Goal: Communication & Community: Answer question/provide support

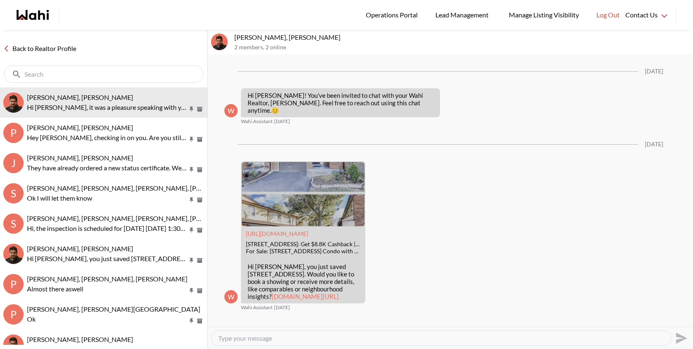
scroll to position [540, 0]
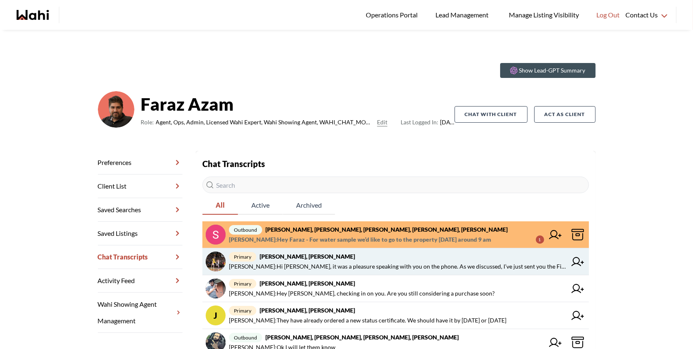
click at [359, 265] on span "Behnam Fazili : Hi Aleandro, it was a pleasure speaking with you on the phone. …" at bounding box center [397, 267] width 337 height 10
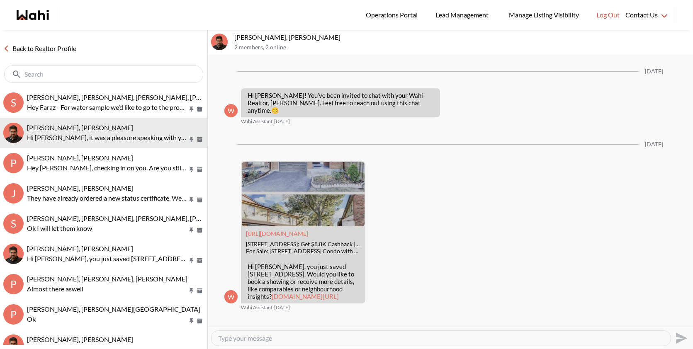
scroll to position [540, 0]
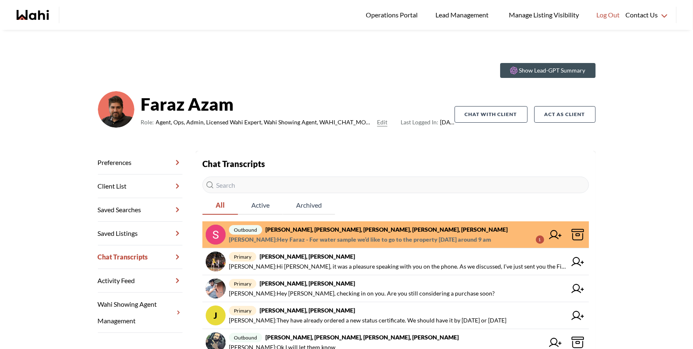
click at [433, 238] on span "[PERSON_NAME] : Hey Faraz - For water sample we’d like to go to the property [D…" at bounding box center [360, 240] width 262 height 10
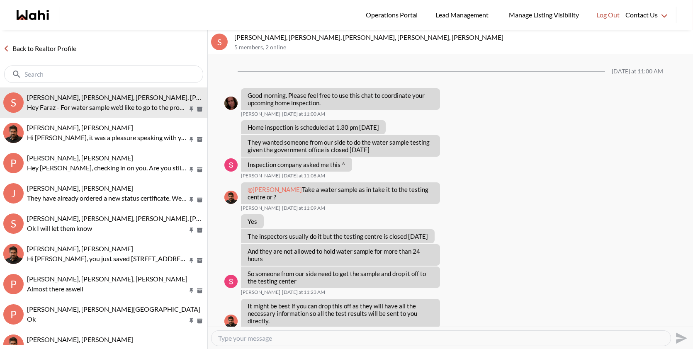
scroll to position [177, 0]
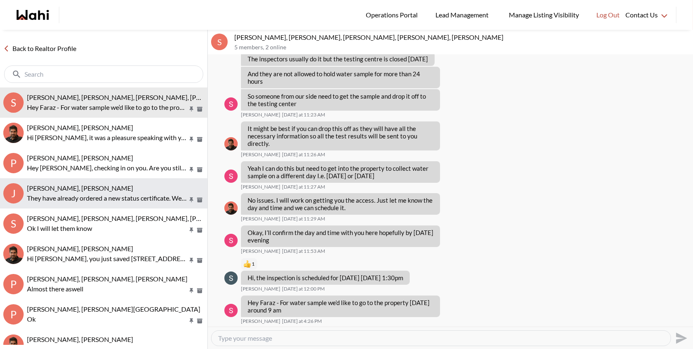
click at [122, 187] on div "[PERSON_NAME], [PERSON_NAME]" at bounding box center [115, 188] width 177 height 8
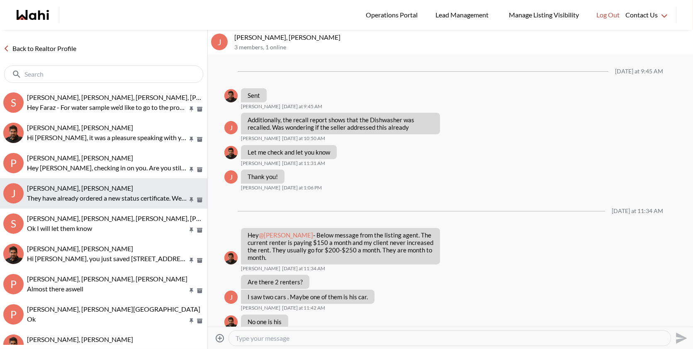
scroll to position [545, 0]
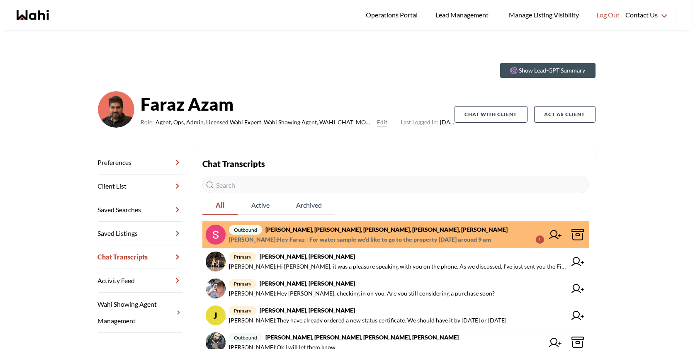
click at [398, 239] on span "[PERSON_NAME] : Hey Faraz - For water sample we’d like to go to the property [D…" at bounding box center [360, 240] width 262 height 10
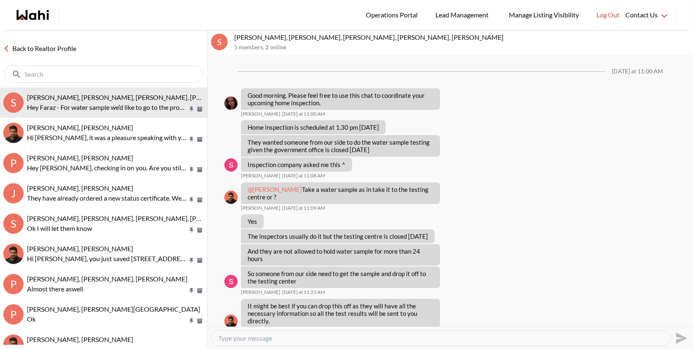
scroll to position [177, 0]
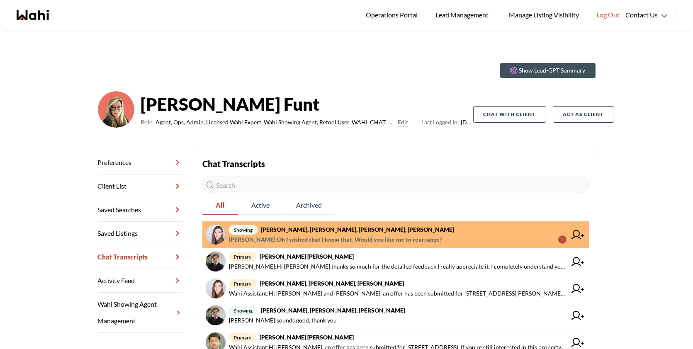
click at [364, 242] on span "[PERSON_NAME] : Oh I wished that I knew that. Would you like me to rearrange?" at bounding box center [335, 240] width 213 height 10
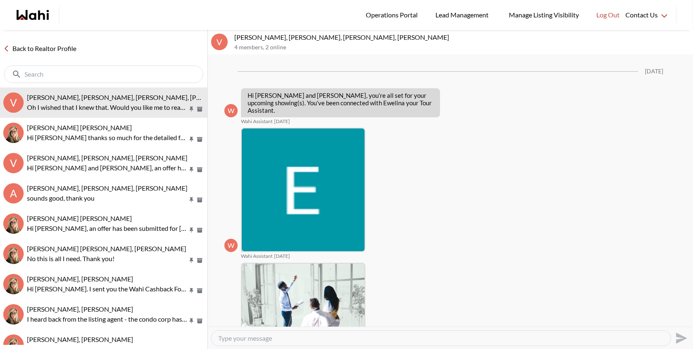
scroll to position [523, 0]
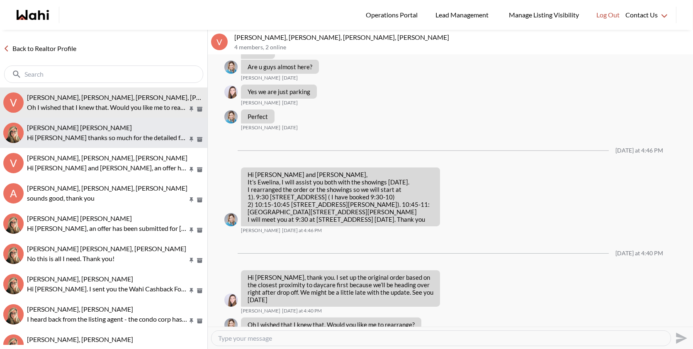
click at [124, 138] on p "Hi [PERSON_NAME] thanks so much for the detailed feedback,I really appreciate i…" at bounding box center [107, 138] width 160 height 10
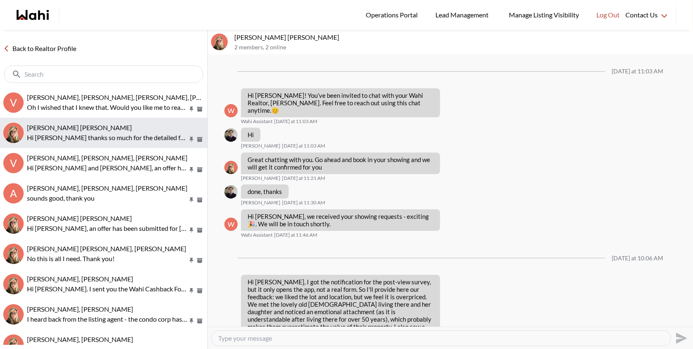
scroll to position [251, 0]
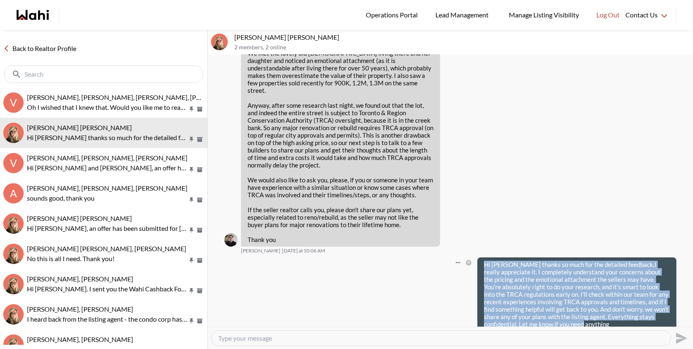
drag, startPoint x: 537, startPoint y: 309, endPoint x: 483, endPoint y: 250, distance: 80.1
click at [483, 257] on div "Hi [PERSON_NAME] thanks so much for the detailed feedback,I really appreciate i…" at bounding box center [576, 294] width 199 height 74
copy p "Hi [PERSON_NAME] thanks so much for the detailed feedback,I really appreciate i…"
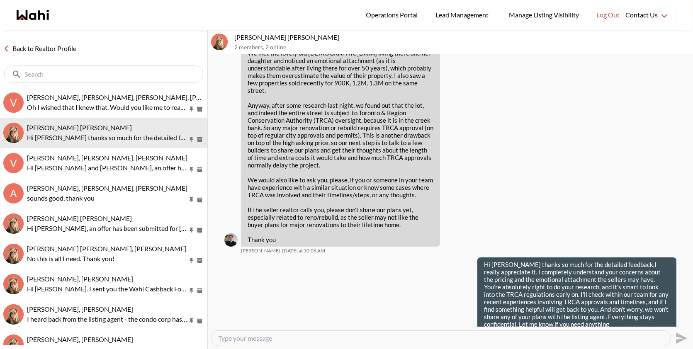
scroll to position [258, 0]
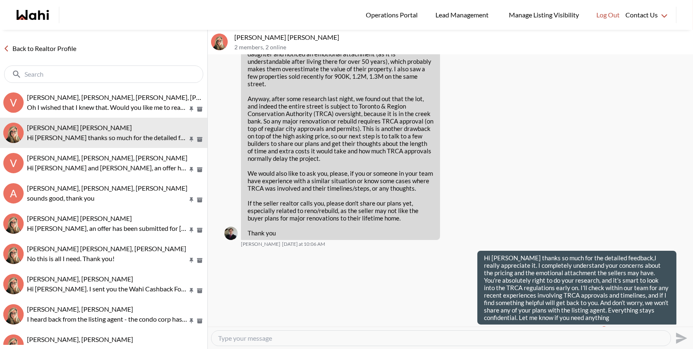
click at [257, 337] on textarea "Type your message" at bounding box center [441, 338] width 446 height 8
paste textarea "I just asked everyone on our team and unfortunately, they don’t have expertise …"
type textarea "I just asked everyone on our team and unfortunately, they don’t have expertise …"
click at [676, 337] on icon "Send" at bounding box center [680, 338] width 13 height 13
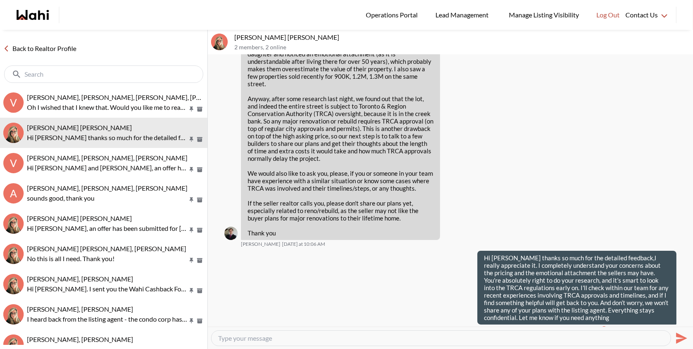
scroll to position [297, 0]
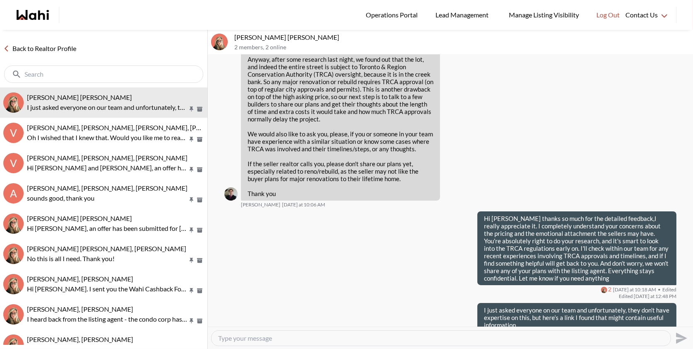
click at [524, 340] on textarea "Type your message" at bounding box center [441, 338] width 446 height 8
paste textarea "https://trca.ca/planning-permits/"
type textarea "https://trca.ca/planning-permits/"
click at [675, 337] on icon "Send" at bounding box center [680, 338] width 13 height 13
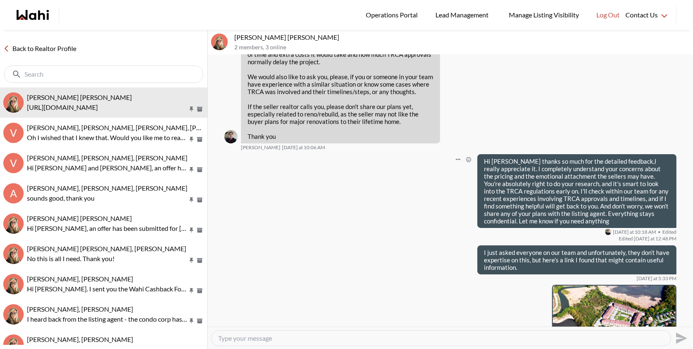
scroll to position [359, 0]
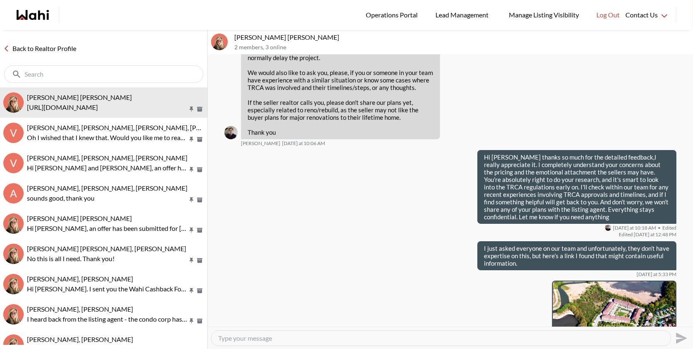
click at [250, 339] on textarea "Type your message" at bounding box center [441, 338] width 446 height 8
paste textarea "the listing agent may have some insight on the TRCA process—we can make a gener…"
click at [397, 338] on textarea "the listing agent may have some insight on the TRCA process—we can make a gener…" at bounding box center [441, 338] width 446 height 8
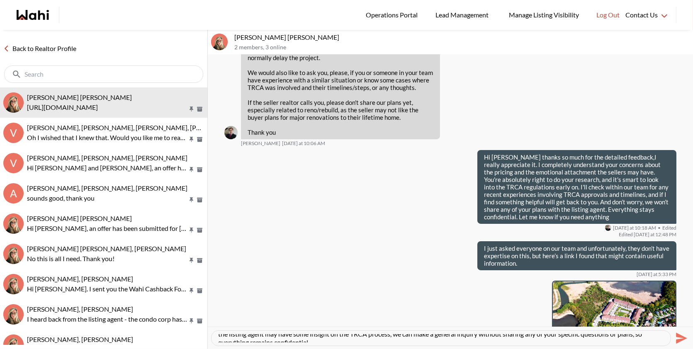
scroll to position [8, 0]
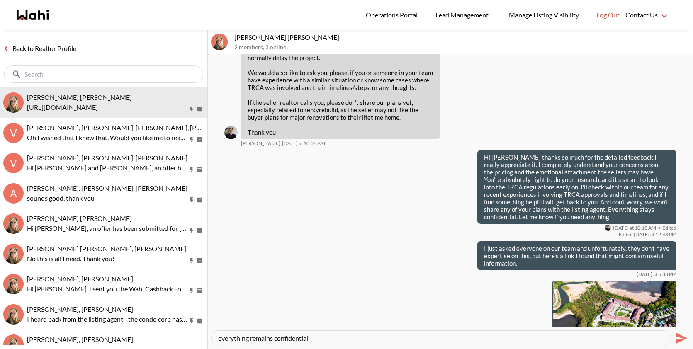
click at [321, 334] on textarea "the listing agent may have some insight on the TRCA process, we can make a gene…" at bounding box center [441, 338] width 446 height 8
drag, startPoint x: 443, startPoint y: 338, endPoint x: 388, endPoint y: 340, distance: 55.2
click at [388, 339] on textarea "the listing agent may have some insight on the TRCA process, we can make a gene…" at bounding box center [441, 338] width 446 height 8
click at [444, 337] on textarea "the listing agent may have some insight on the TRCA process, we can make a gene…" at bounding box center [441, 338] width 446 height 8
drag, startPoint x: 444, startPoint y: 337, endPoint x: 385, endPoint y: 339, distance: 58.9
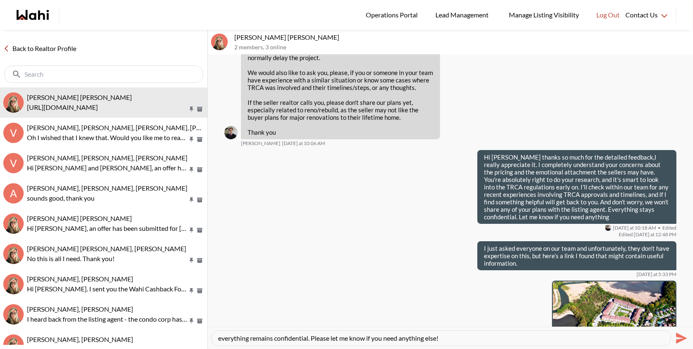
click at [385, 339] on textarea "the listing agent may have some insight on the TRCA process, we can make a gene…" at bounding box center [441, 338] width 446 height 8
type textarea "the listing agent may have some insight on the TRCA process, we can make a gene…"
click at [679, 335] on icon "Send" at bounding box center [681, 337] width 11 height 11
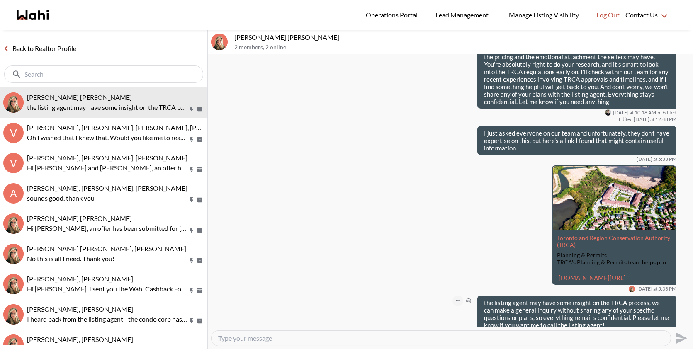
click at [457, 296] on button "Open Message Actions Menu" at bounding box center [457, 301] width 11 height 11
click at [427, 255] on button "Edit Message" at bounding box center [430, 257] width 66 height 15
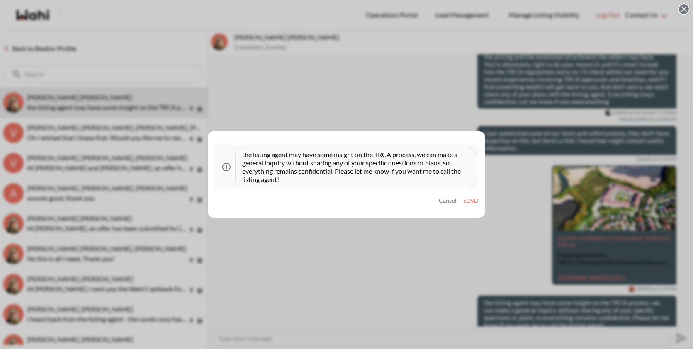
click at [244, 153] on textarea "the listing agent may have some insight on the TRCA process, we can make a gene…" at bounding box center [354, 166] width 225 height 33
type textarea "The listing agent may have some insight on the TRCA process, we can make a gene…"
click at [475, 201] on button "Send" at bounding box center [470, 200] width 15 height 7
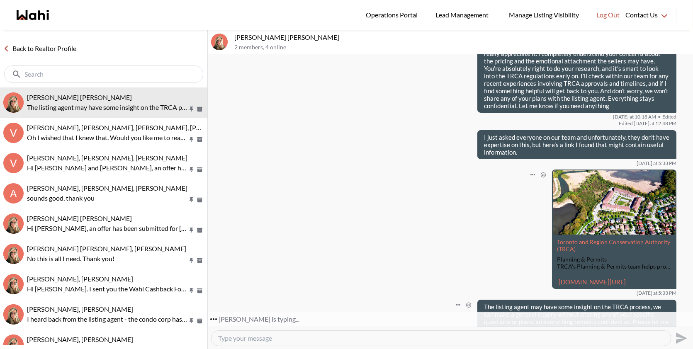
scroll to position [475, 0]
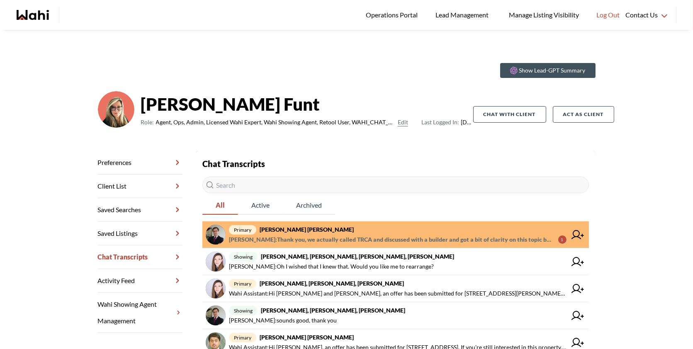
click at [400, 233] on span "primary [PERSON_NAME] [PERSON_NAME]" at bounding box center [397, 230] width 337 height 10
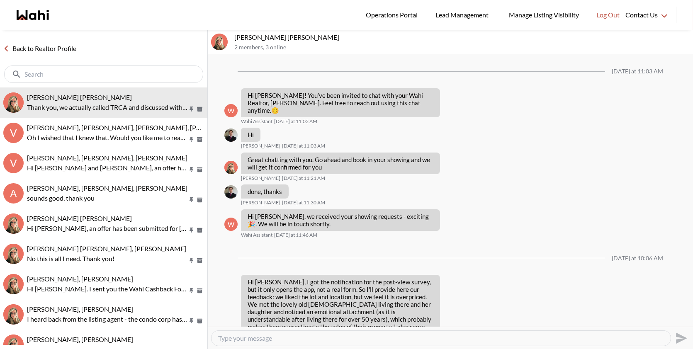
scroll to position [515, 0]
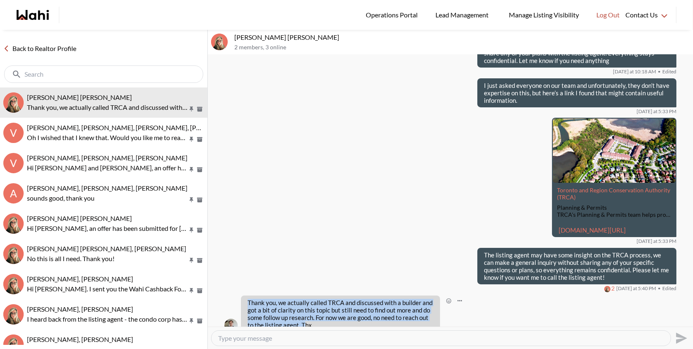
drag, startPoint x: 312, startPoint y: 311, endPoint x: 247, endPoint y: 280, distance: 71.2
click at [247, 296] on div "Thank you, we actually called TRCA and discussed with a builder and got a bit o…" at bounding box center [340, 314] width 199 height 36
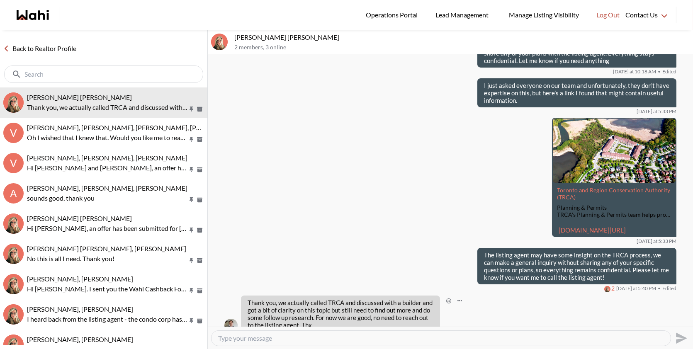
click at [323, 313] on p "Thank you, we actually called TRCA and discussed with a builder and got a bit o…" at bounding box center [340, 314] width 186 height 30
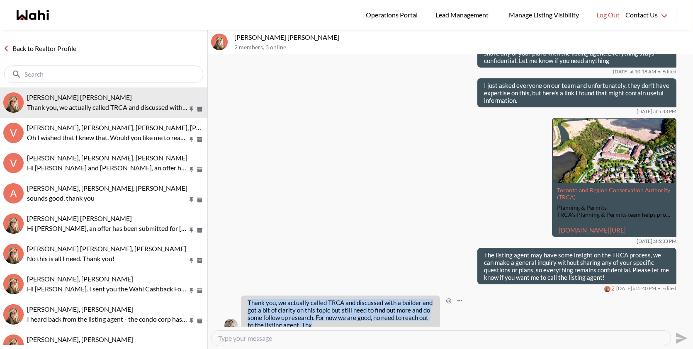
drag, startPoint x: 313, startPoint y: 311, endPoint x: 245, endPoint y: 283, distance: 73.2
click at [245, 296] on div "Thank you, we actually called TRCA and discussed with a builder and got a bit o…" at bounding box center [340, 314] width 199 height 36
copy p "Thank you, we actually called TRCA and discussed with a builder and got a bit o…"
click at [257, 339] on textarea "Type your message" at bounding box center [441, 338] width 446 height 8
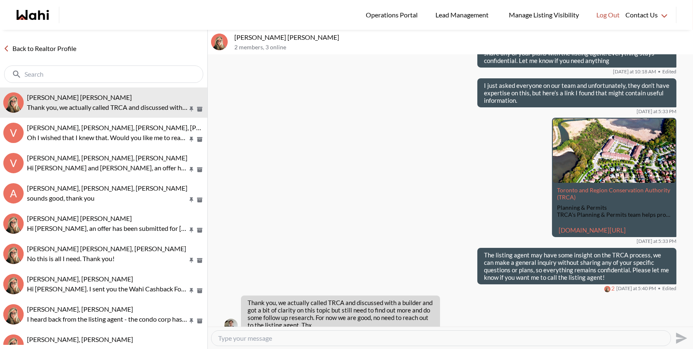
paste textarea "That’s great to hear, [PERSON_NAME]! Glad you got some clarity. If anything com…"
type textarea "That’s great to hear, [PERSON_NAME]! Glad you got some clarity. If anything com…"
click at [678, 334] on icon "Send" at bounding box center [680, 338] width 13 height 13
